Goal: Task Accomplishment & Management: Manage account settings

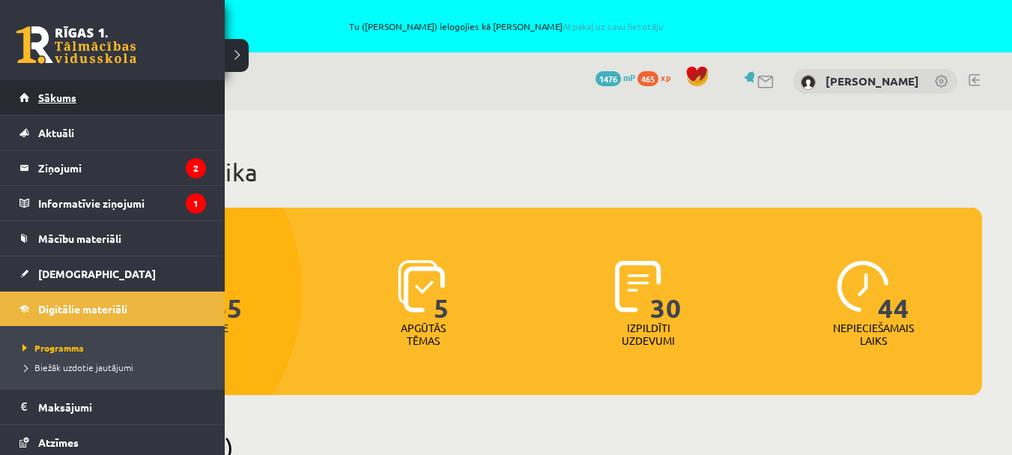
click at [22, 95] on link "Sākums" at bounding box center [112, 97] width 187 height 34
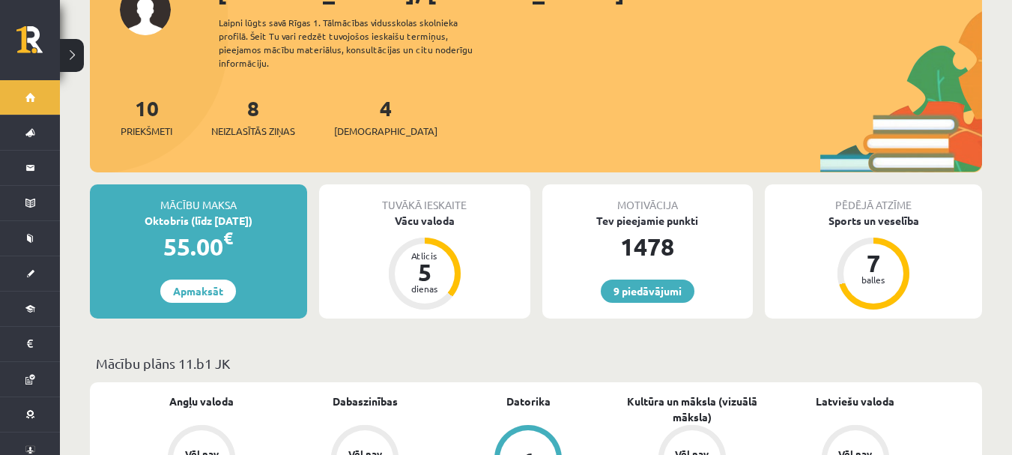
scroll to position [180, 0]
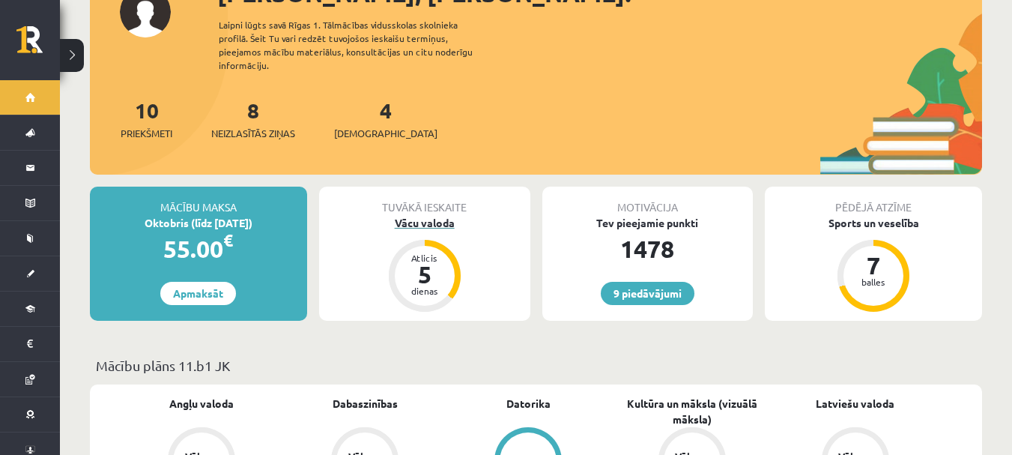
click at [419, 267] on div "5" at bounding box center [424, 274] width 45 height 24
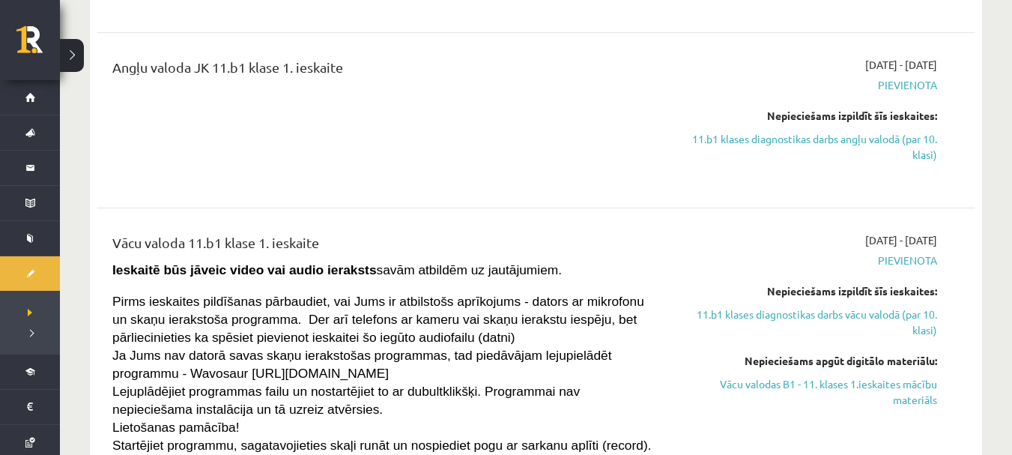
scroll to position [419, 0]
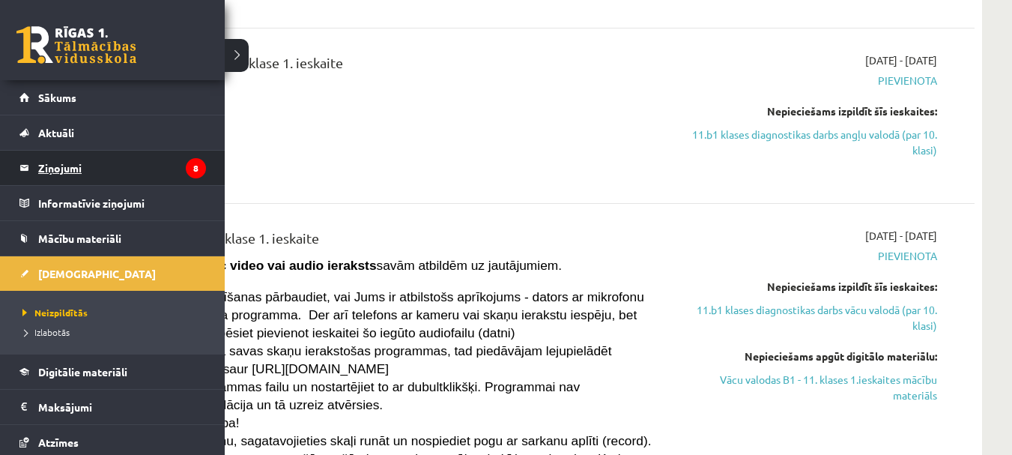
click at [39, 163] on legend "Ziņojumi 8" at bounding box center [122, 168] width 168 height 34
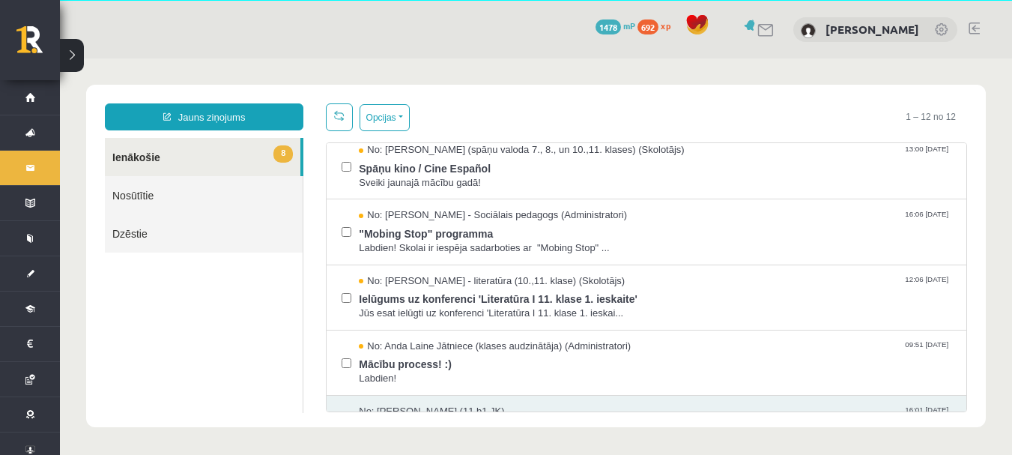
scroll to position [140, 0]
click at [400, 114] on button "Opcijas" at bounding box center [385, 117] width 50 height 27
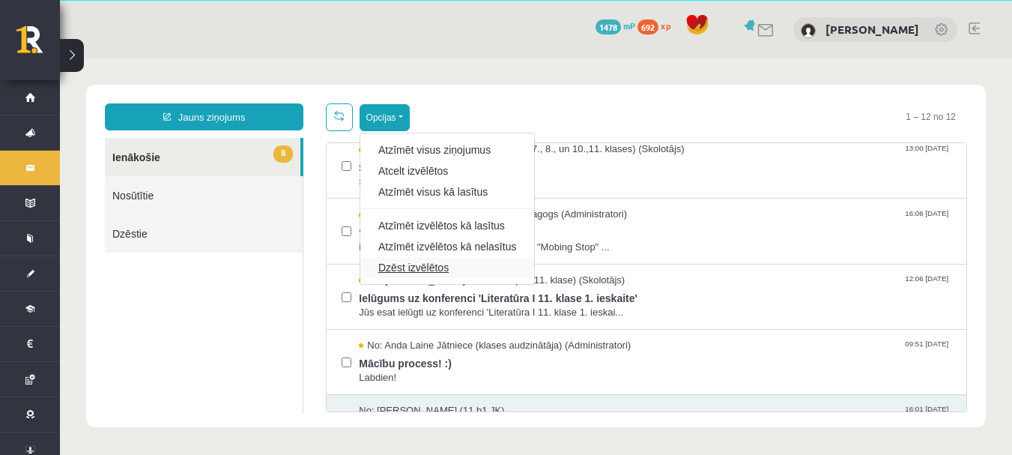
click at [404, 262] on link "Dzēst izvēlētos" at bounding box center [447, 267] width 138 height 15
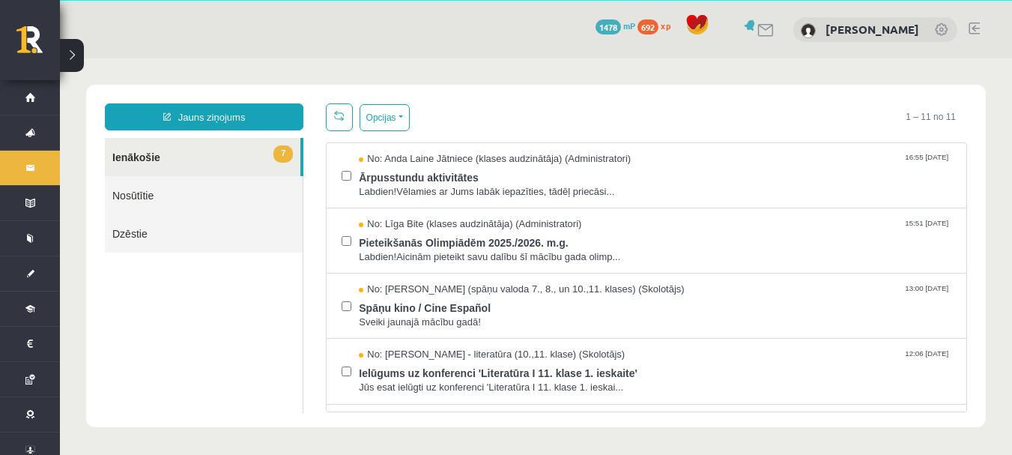
scroll to position [0, 0]
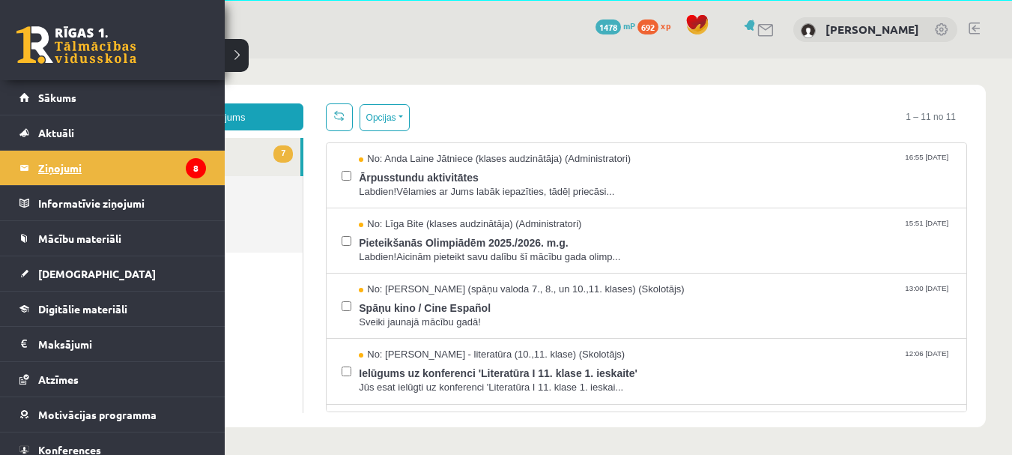
click at [51, 163] on legend "Ziņojumi 8" at bounding box center [122, 168] width 168 height 34
click at [53, 103] on span "Sākums" at bounding box center [57, 97] width 38 height 13
